Goal: Information Seeking & Learning: Learn about a topic

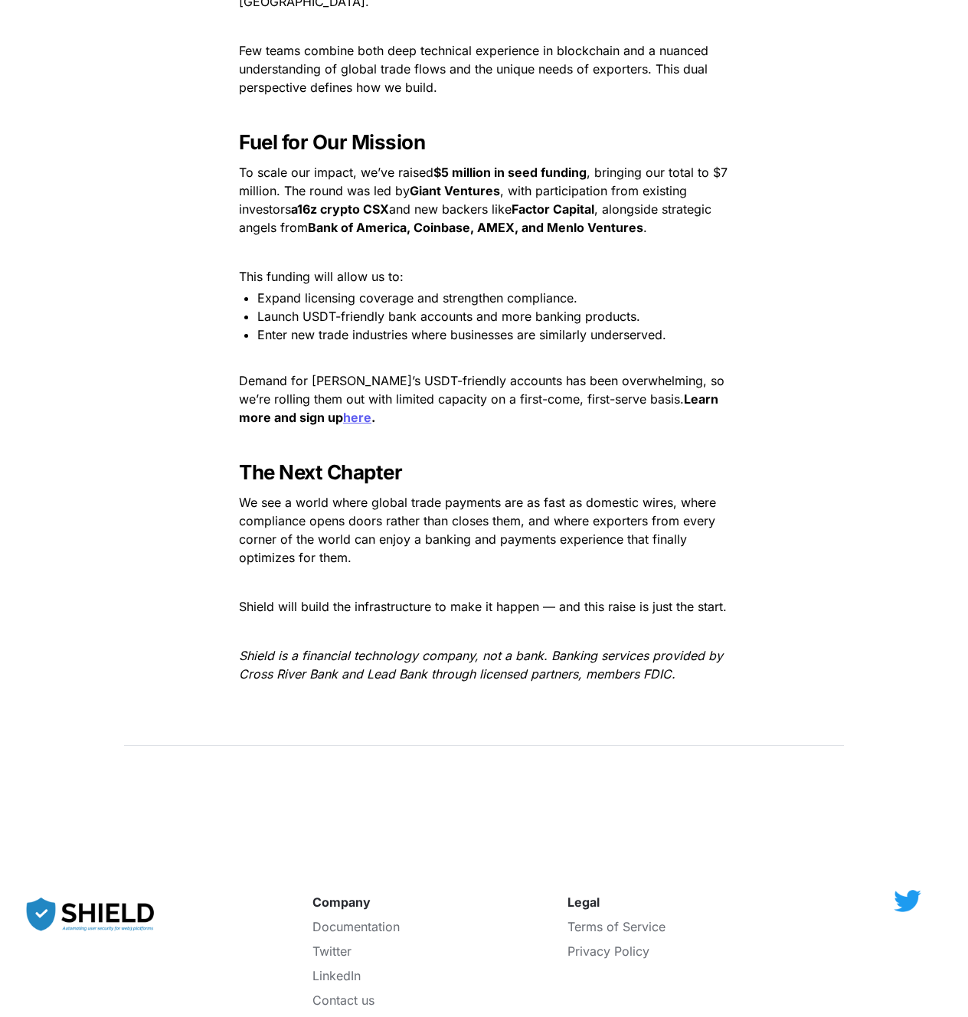
scroll to position [2141, 0]
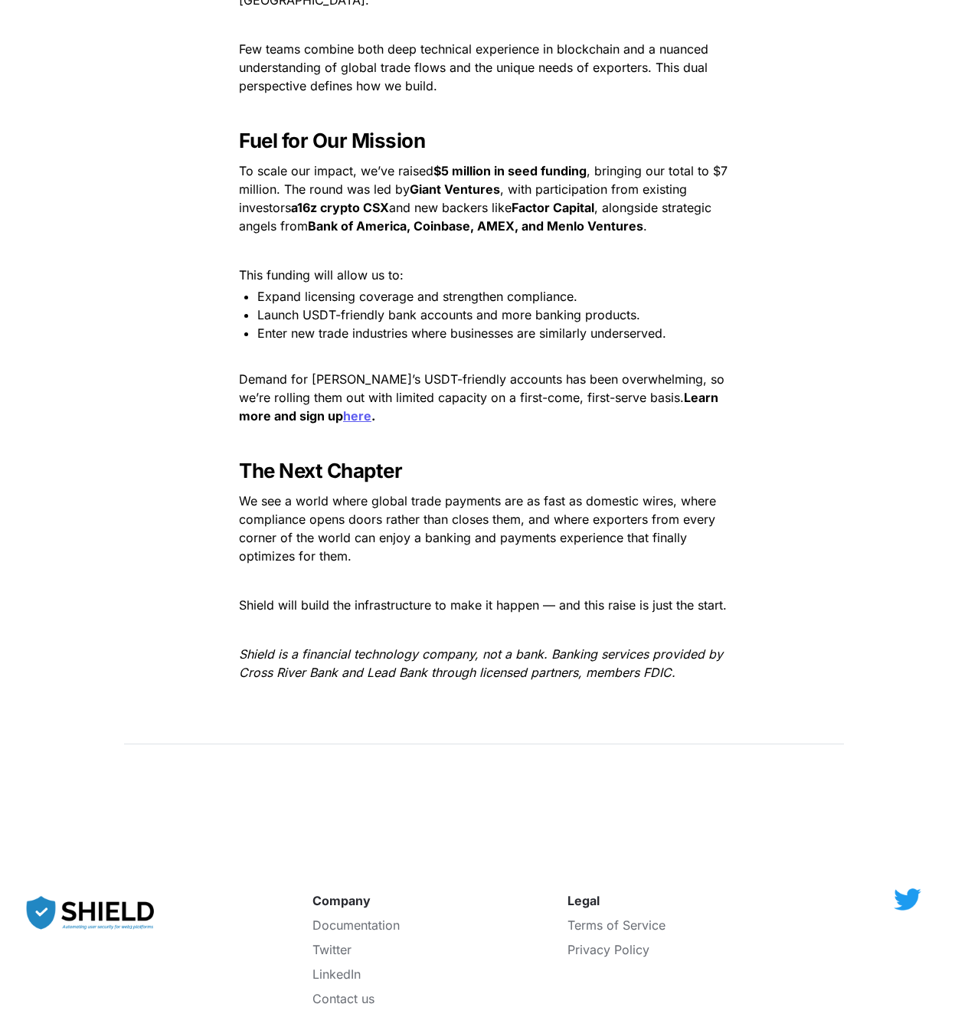
click at [343, 408] on u "here" at bounding box center [357, 415] width 28 height 15
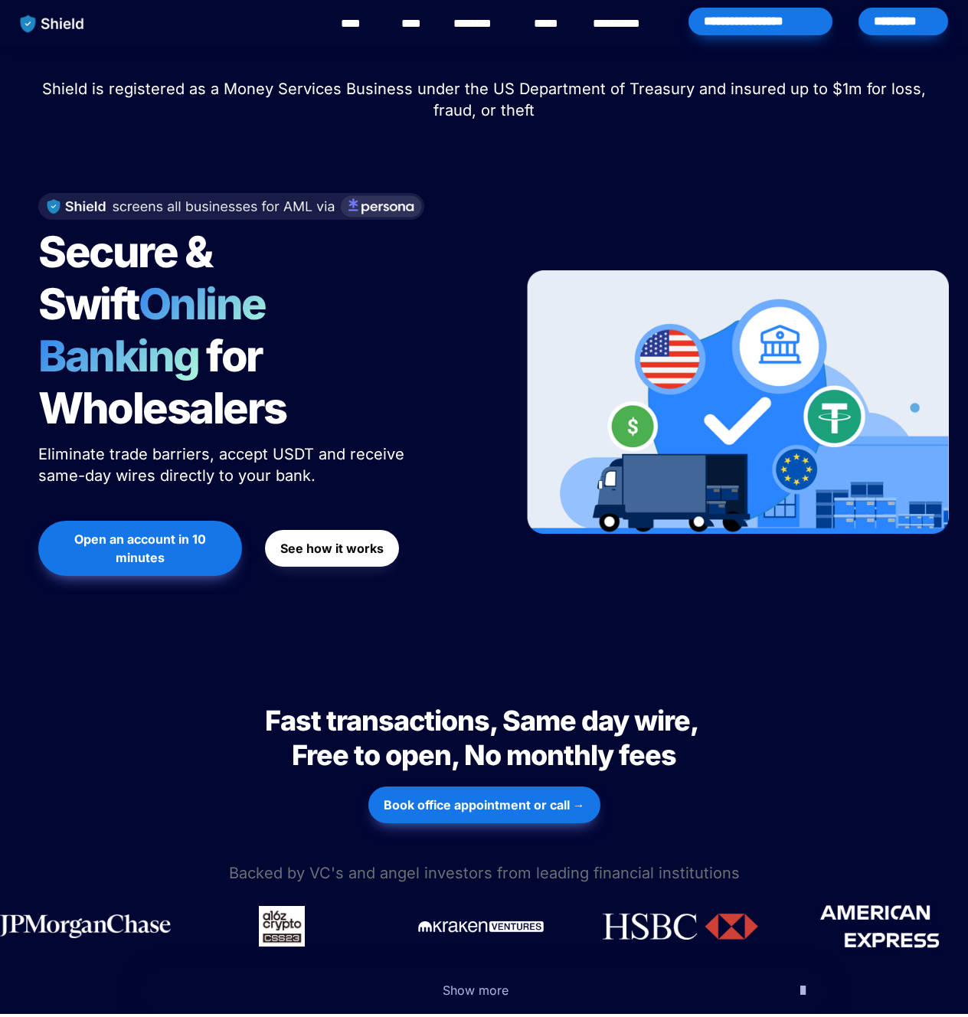
click at [34, 25] on img "main navigation" at bounding box center [52, 24] width 79 height 32
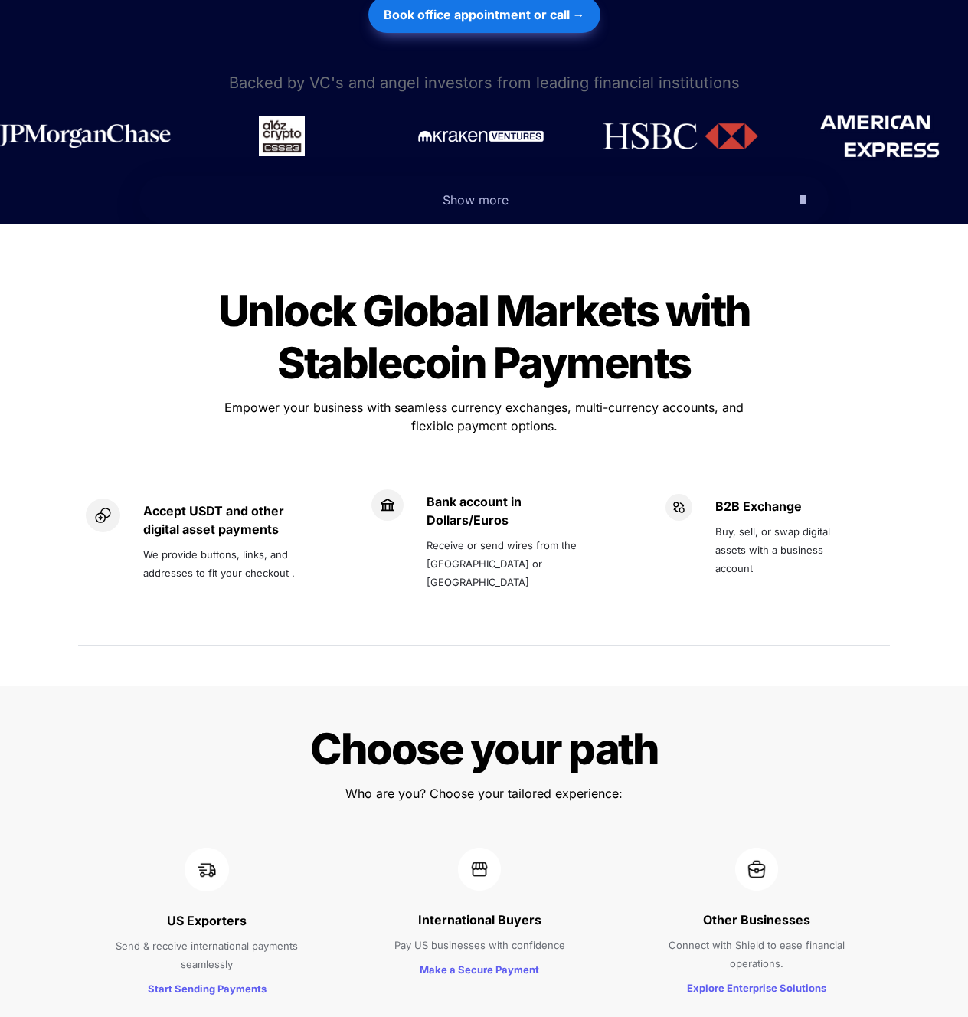
scroll to position [794, 0]
